Goal: Task Accomplishment & Management: Use online tool/utility

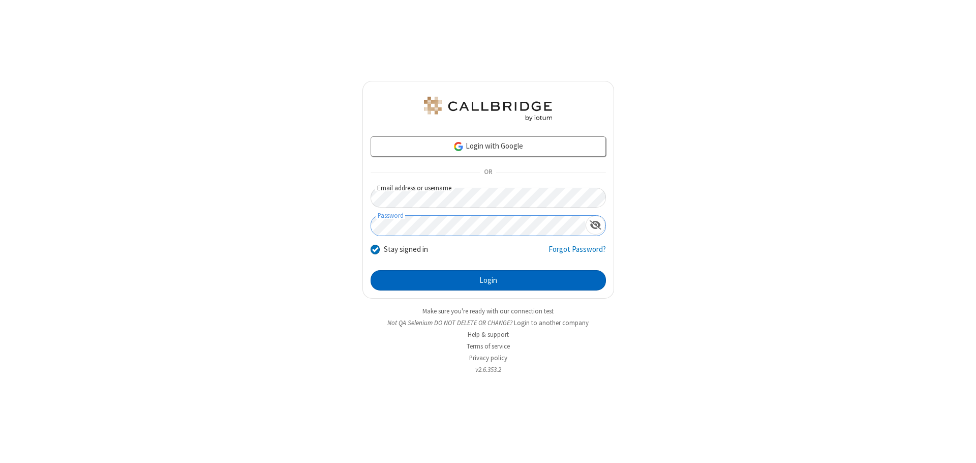
click at [488, 280] on button "Login" at bounding box center [488, 280] width 235 height 20
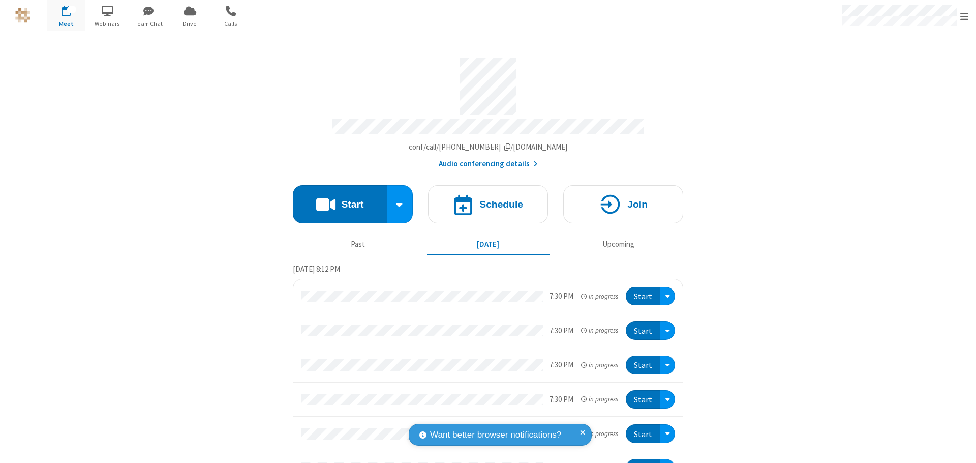
click at [965, 16] on span "Open menu" at bounding box center [964, 16] width 8 height 10
click at [190, 23] on span "Drive" at bounding box center [190, 23] width 38 height 9
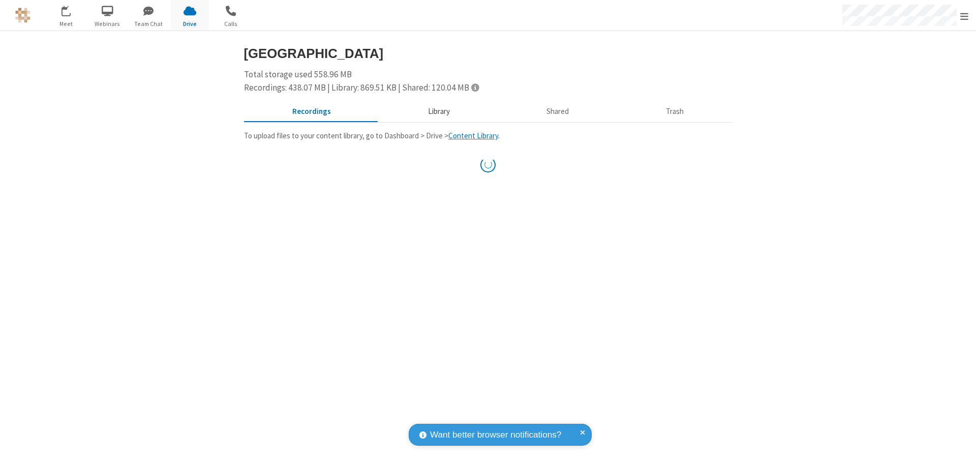
click at [434, 111] on button "Library" at bounding box center [438, 111] width 119 height 19
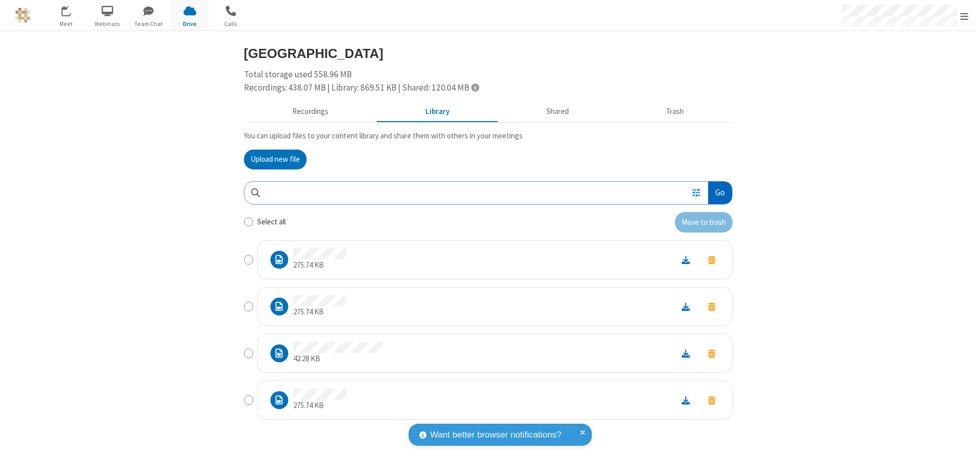
click at [719, 192] on button "Go" at bounding box center [719, 193] width 23 height 23
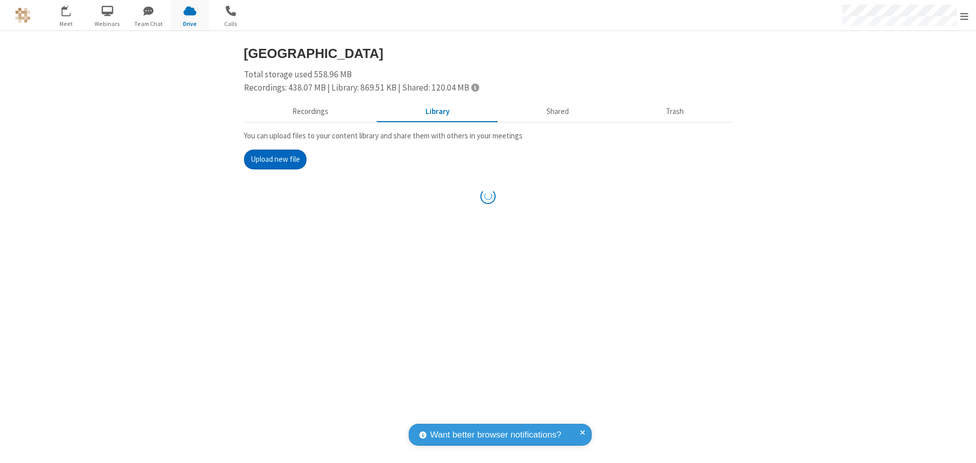
click at [275, 159] on button "Upload new file" at bounding box center [275, 159] width 63 height 20
